Goal: Task Accomplishment & Management: Manage account settings

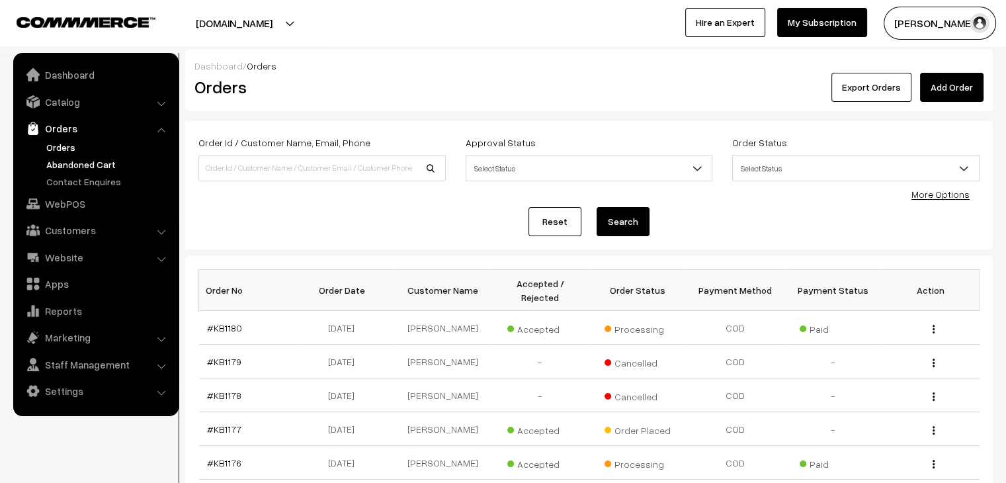
click at [106, 159] on link "Abandoned Cart" at bounding box center [108, 164] width 131 height 14
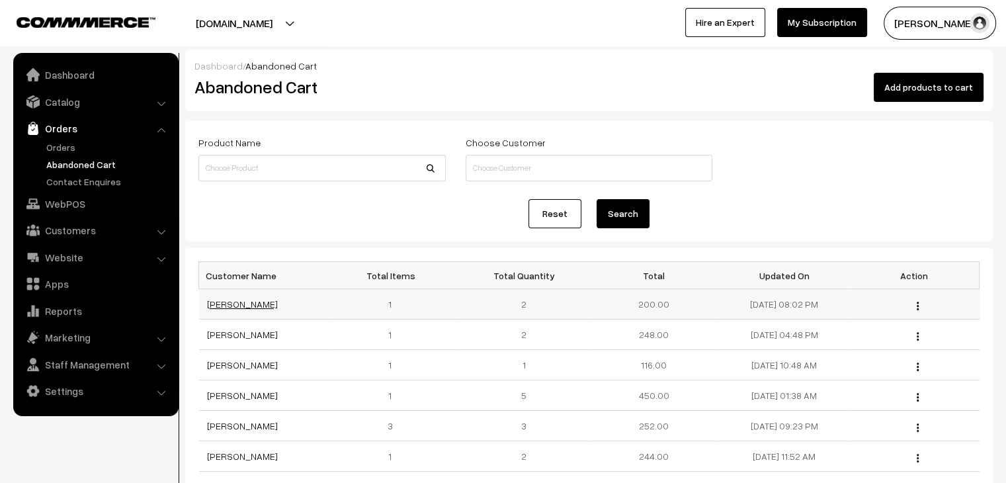
click at [255, 305] on link "[PERSON_NAME]" at bounding box center [242, 303] width 71 height 11
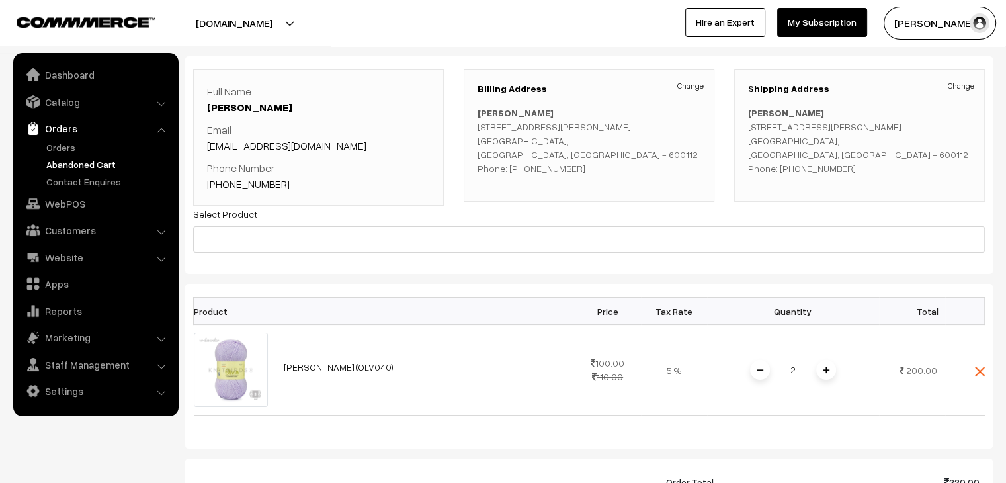
scroll to position [66, 0]
click at [79, 151] on link "Orders" at bounding box center [108, 147] width 131 height 14
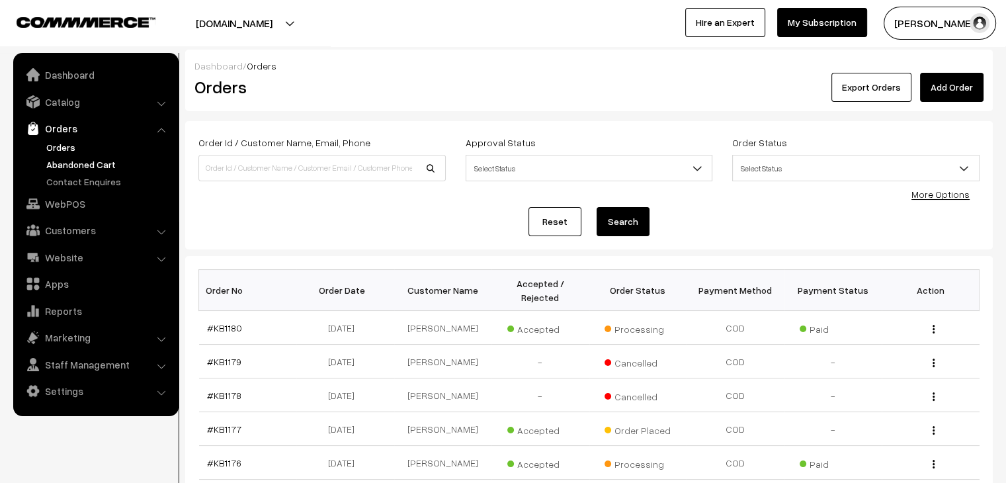
click at [72, 167] on link "Abandoned Cart" at bounding box center [108, 164] width 131 height 14
click at [83, 157] on link "Abandoned Cart" at bounding box center [108, 164] width 131 height 14
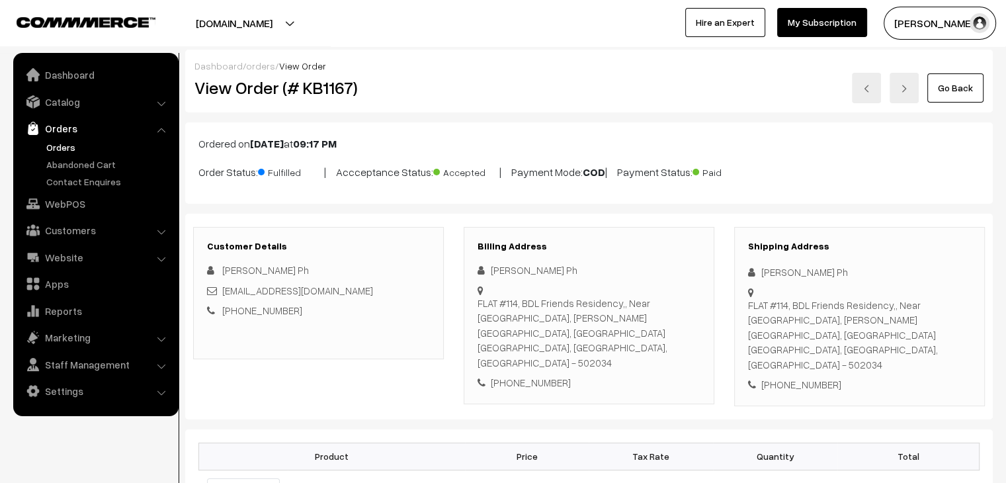
click at [69, 146] on link "Orders" at bounding box center [108, 147] width 131 height 14
